Goal: Task Accomplishment & Management: Manage account settings

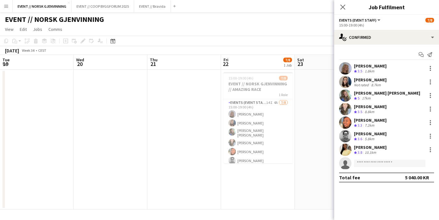
scroll to position [0, 147]
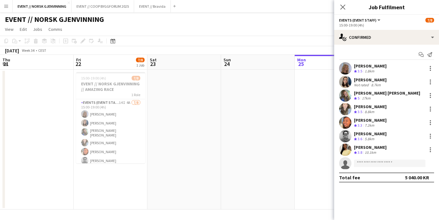
click at [339, 12] on div "Close pop-in" at bounding box center [342, 7] width 17 height 14
click at [341, 8] on icon at bounding box center [343, 7] width 6 height 6
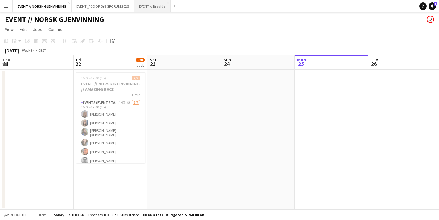
click at [163, 6] on button "EVENT // Bravida Close" at bounding box center [152, 6] width 37 height 12
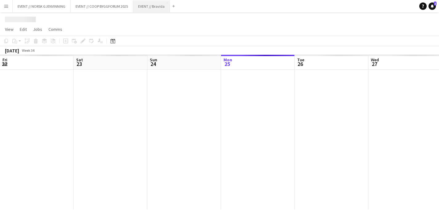
scroll to position [0, 147]
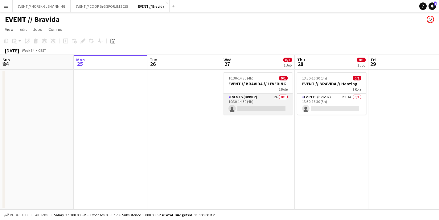
click at [275, 104] on app-card-role "Events (Driver) 2A 0/1 10:30-14:30 (4h) single-neutral-actions" at bounding box center [257, 104] width 69 height 21
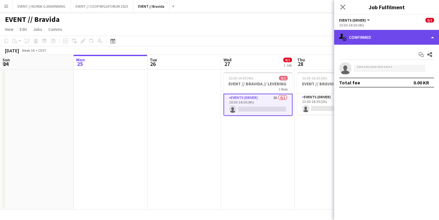
click at [388, 30] on div "single-neutral-actions-check-2 Confirmed" at bounding box center [386, 37] width 105 height 15
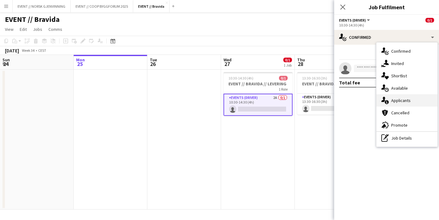
click at [406, 103] on div "single-neutral-actions-information Applicants" at bounding box center [406, 100] width 61 height 12
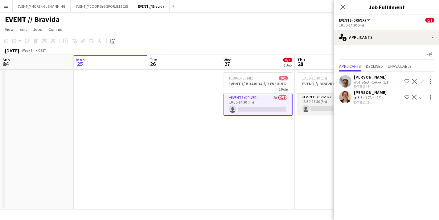
click at [324, 105] on app-card-role "Events (Driver) 2I 4A 0/1 13:30-16:30 (3h) single-neutral-actions" at bounding box center [331, 104] width 69 height 21
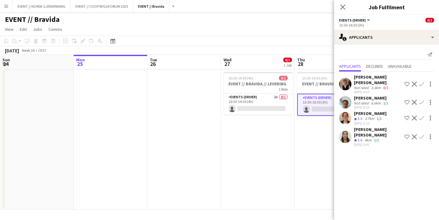
click at [342, 112] on app-user-avatar at bounding box center [345, 118] width 12 height 12
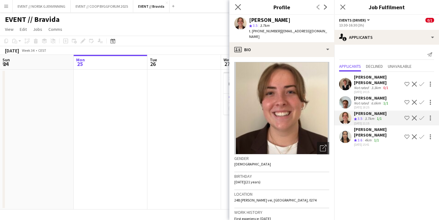
click at [235, 4] on app-icon "Close pop-in" at bounding box center [238, 7] width 9 height 9
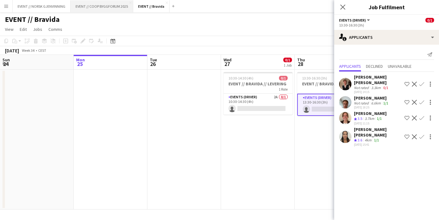
click at [98, 4] on button "EVENT // COOP BYGGFORUM 2025 Close" at bounding box center [102, 6] width 63 height 12
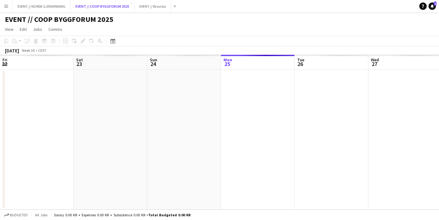
scroll to position [0, 147]
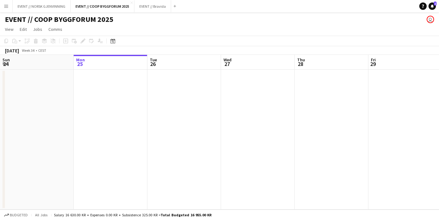
click at [266, 116] on app-date-cell at bounding box center [258, 140] width 74 height 140
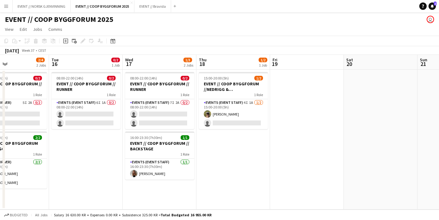
scroll to position [0, 158]
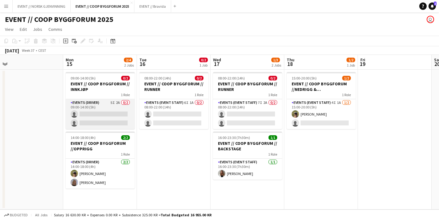
click at [104, 121] on app-card-role "Events (Driver) 5I 2A 0/2 09:00-14:00 (5h) single-neutral-actions single-neutra…" at bounding box center [100, 114] width 69 height 30
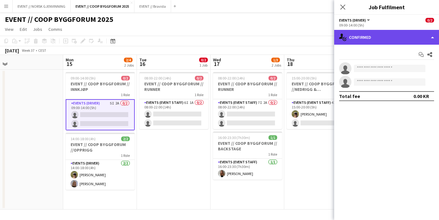
click at [388, 43] on div "single-neutral-actions-check-2 Confirmed" at bounding box center [386, 37] width 105 height 15
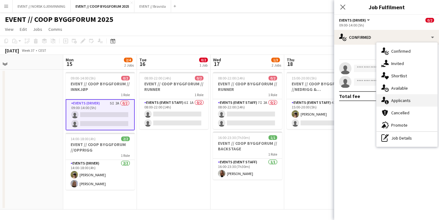
click at [395, 97] on div "single-neutral-actions-information Applicants" at bounding box center [406, 100] width 61 height 12
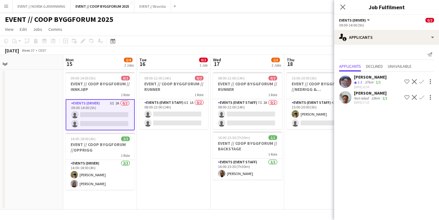
click at [347, 97] on app-user-avatar at bounding box center [345, 97] width 12 height 12
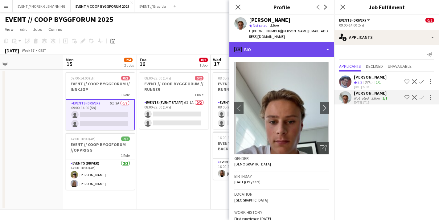
click at [284, 47] on div "profile Bio" at bounding box center [281, 49] width 105 height 15
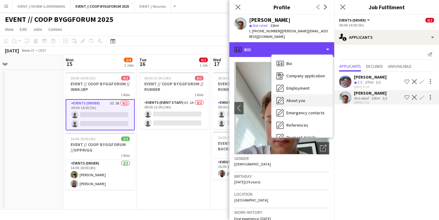
scroll to position [58, 0]
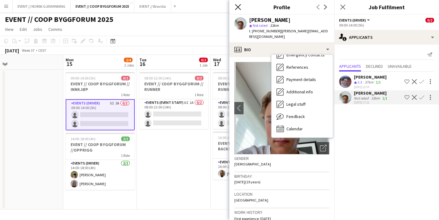
click at [239, 6] on icon "Close pop-in" at bounding box center [238, 7] width 6 height 6
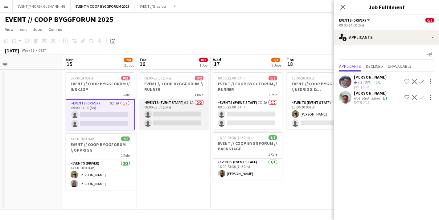
click at [183, 119] on app-card-role "Events (Event Staff) 6I 1A 0/2 08:00-22:00 (14h) single-neutral-actions single-…" at bounding box center [173, 114] width 69 height 30
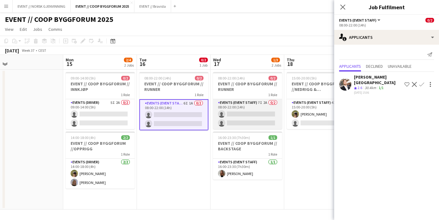
click at [237, 109] on app-card-role "Events (Event Staff) 7I 2A 0/2 08:00-22:00 (14h) single-neutral-actions single-…" at bounding box center [247, 114] width 69 height 30
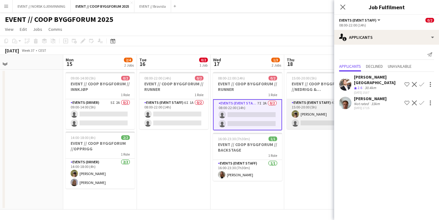
click at [306, 112] on app-card-role "Events (Event Staff) 4I 1A [DATE] 15:00-20:00 (5h) [PERSON_NAME] single-neutral…" at bounding box center [321, 114] width 69 height 30
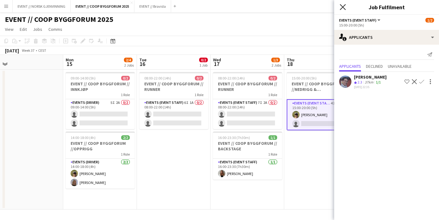
click at [343, 5] on icon "Close pop-in" at bounding box center [343, 7] width 6 height 6
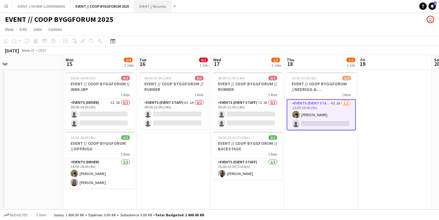
click at [150, 6] on button "EVENT // Bravida Close" at bounding box center [152, 6] width 37 height 12
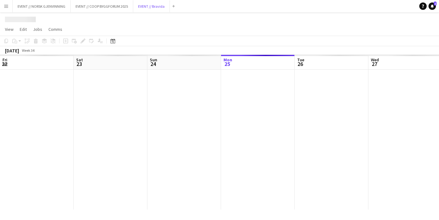
scroll to position [0, 147]
